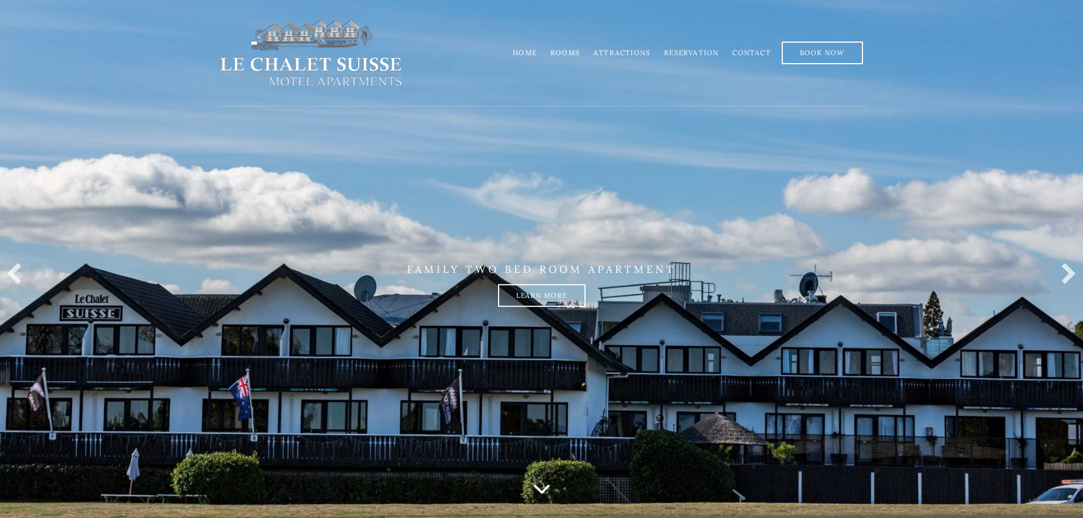
click at [569, 55] on link "Rooms" at bounding box center [565, 52] width 30 height 9
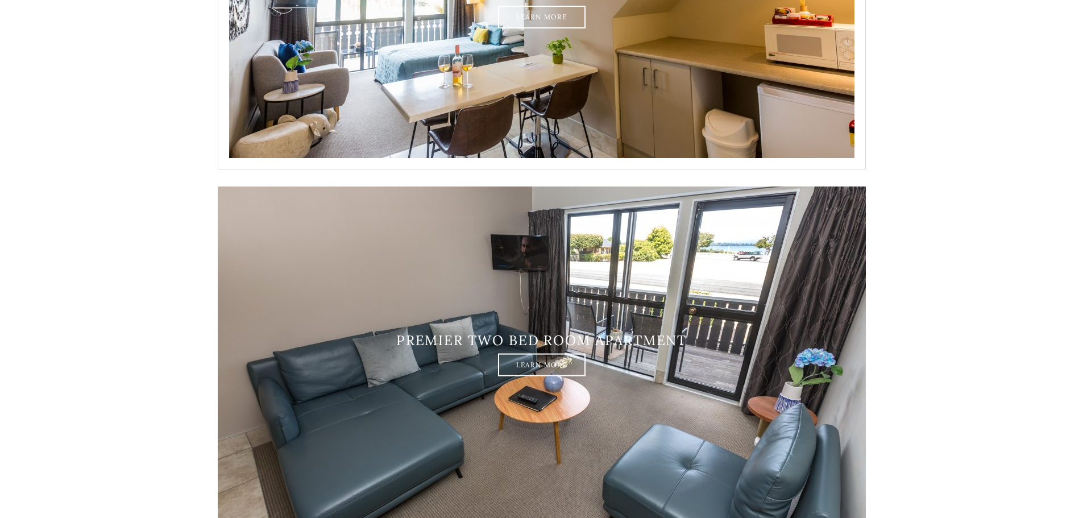
scroll to position [1876, 0]
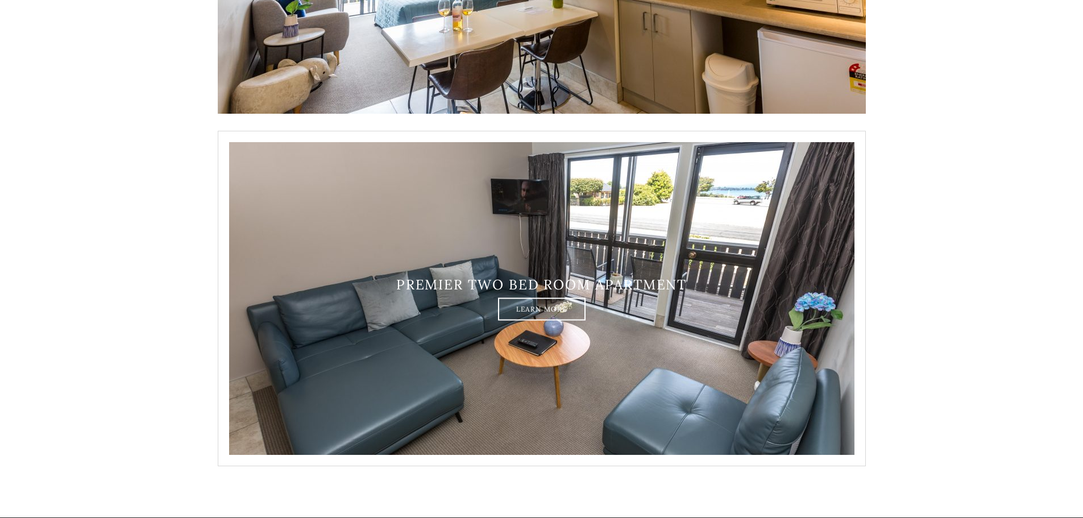
click at [460, 294] on div "Premier two bed room apartment Learn More" at bounding box center [542, 299] width 648 height 44
click at [531, 310] on link "Learn More" at bounding box center [542, 308] width 88 height 23
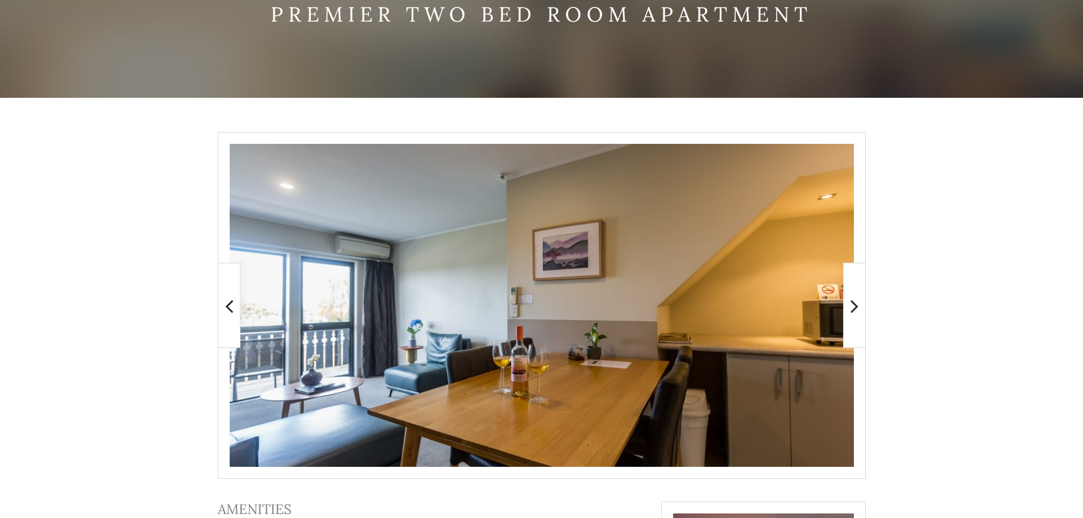
scroll to position [171, 0]
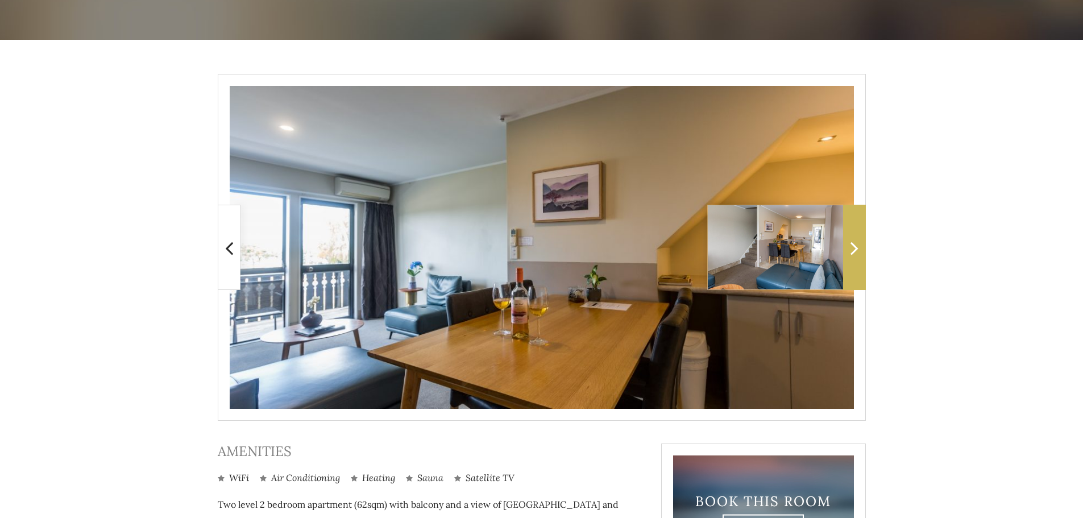
click at [855, 241] on icon at bounding box center [854, 247] width 8 height 23
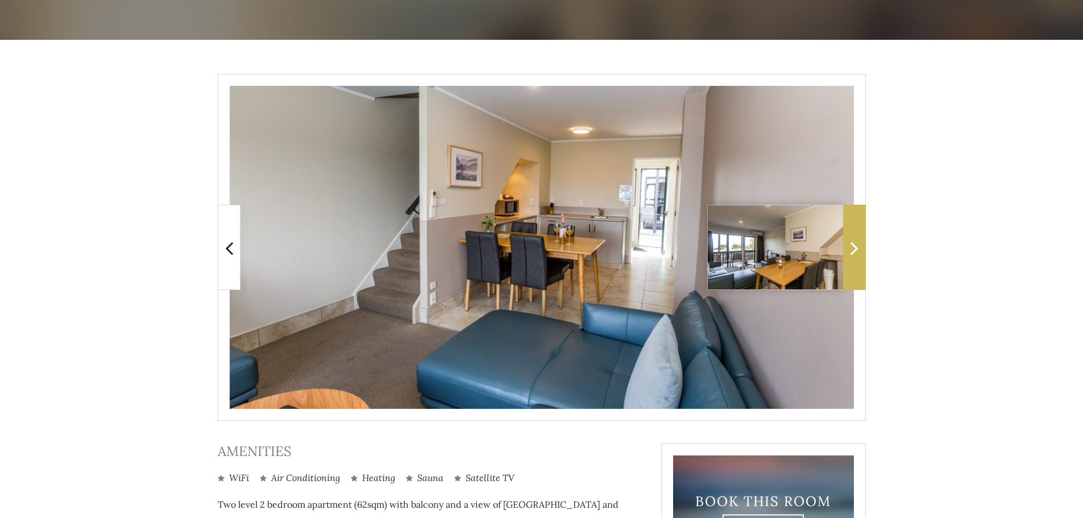
click at [855, 241] on icon at bounding box center [854, 247] width 8 height 23
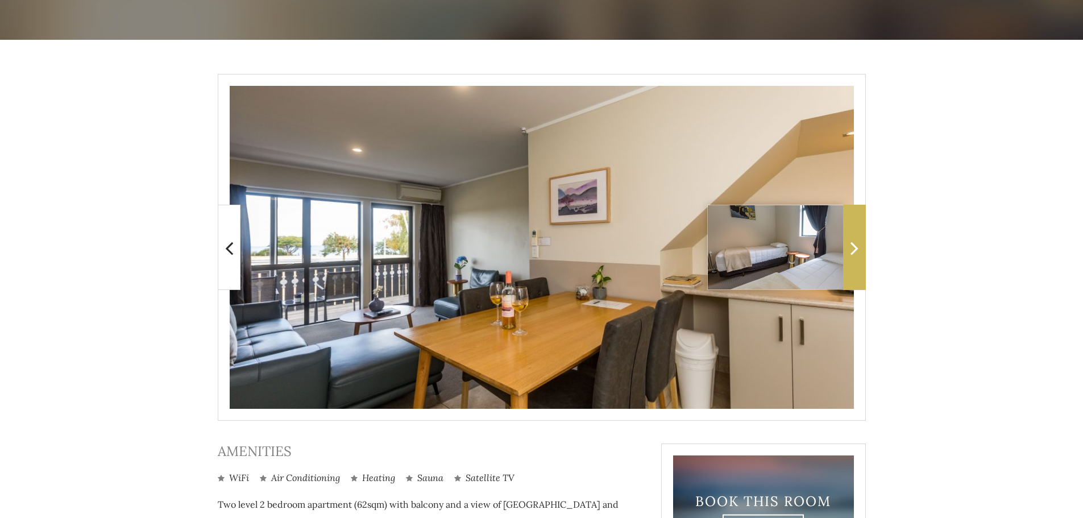
click at [855, 241] on icon at bounding box center [854, 247] width 8 height 23
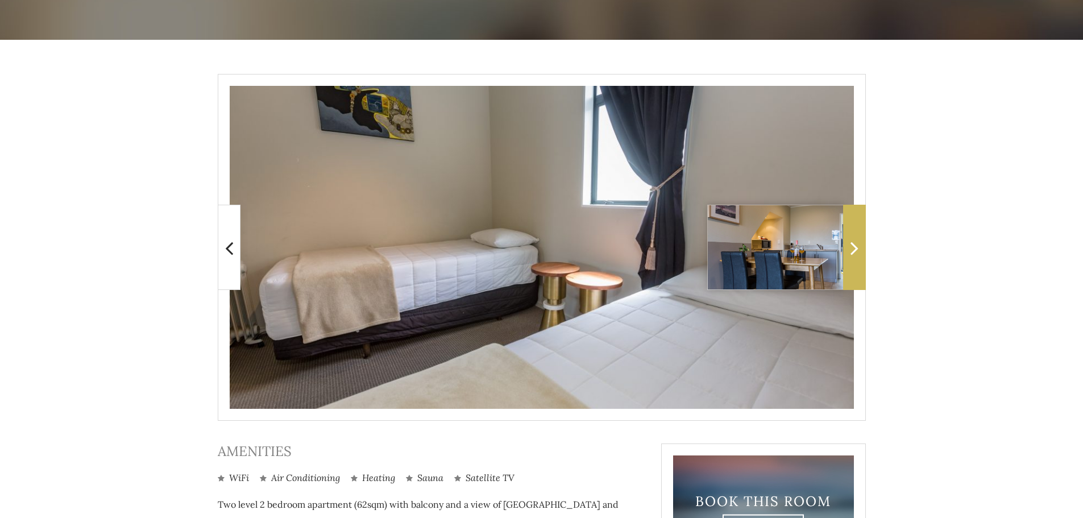
click at [855, 241] on icon at bounding box center [854, 247] width 8 height 23
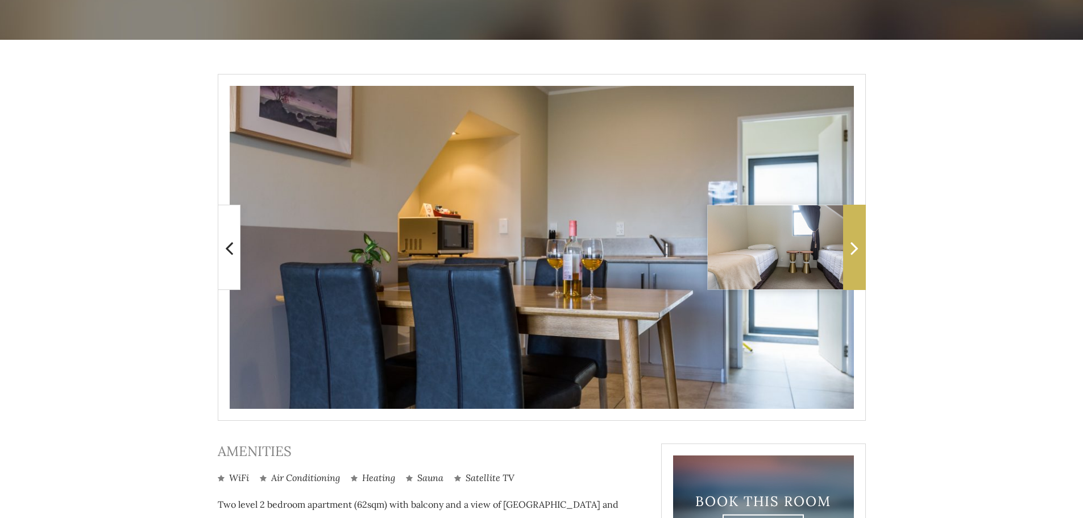
click at [855, 241] on icon at bounding box center [854, 247] width 8 height 23
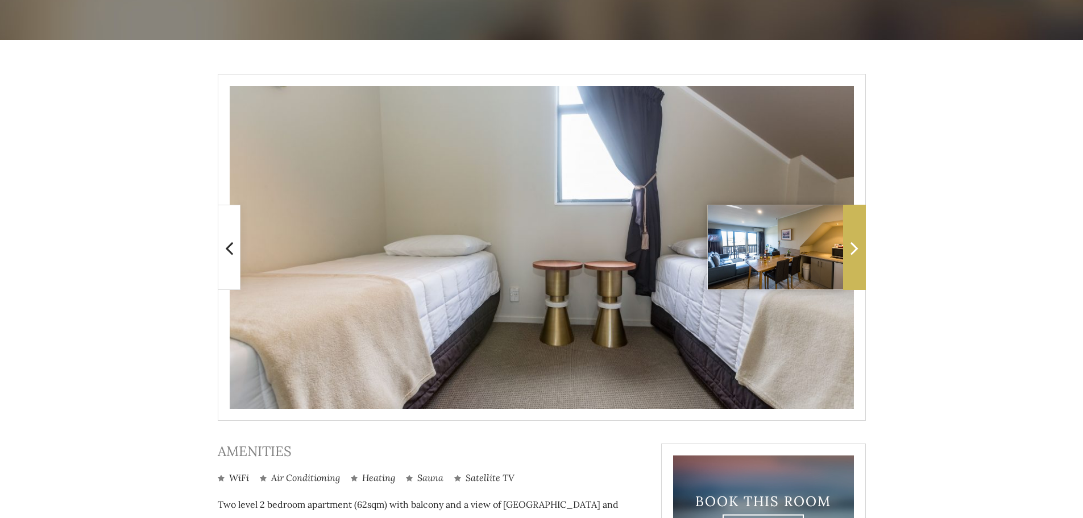
click at [855, 241] on icon at bounding box center [854, 247] width 8 height 23
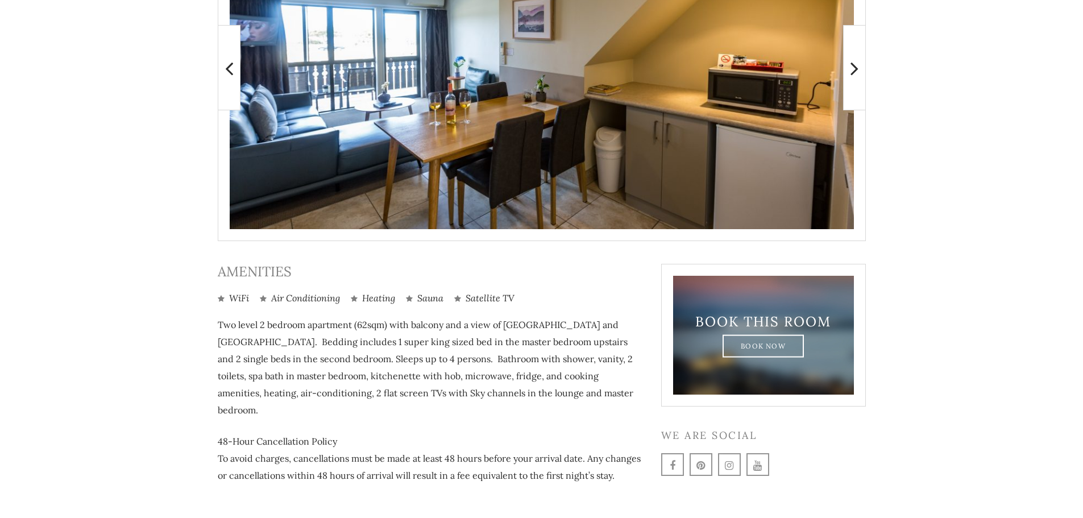
scroll to position [385, 0]
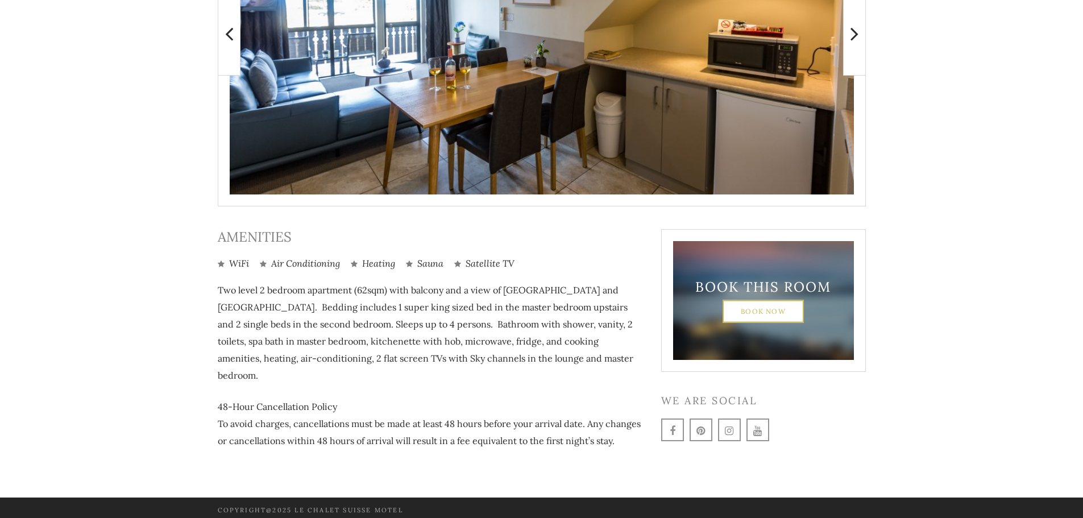
click at [755, 314] on link "Book Now" at bounding box center [762, 311] width 81 height 23
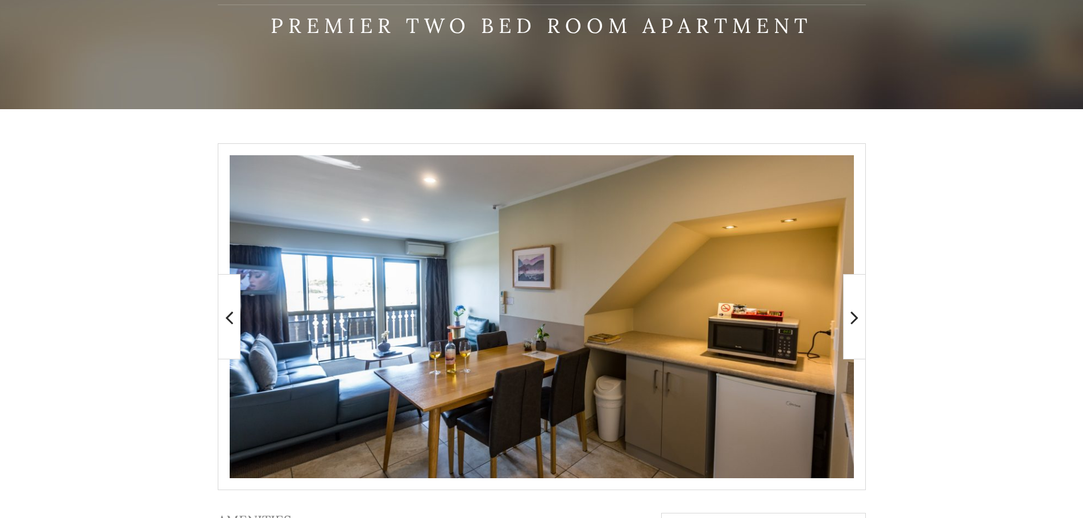
scroll to position [101, 0]
